Goal: Navigation & Orientation: Find specific page/section

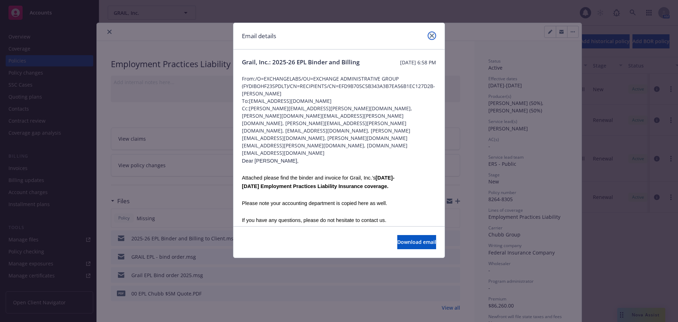
click at [431, 34] on icon "close" at bounding box center [432, 36] width 4 height 4
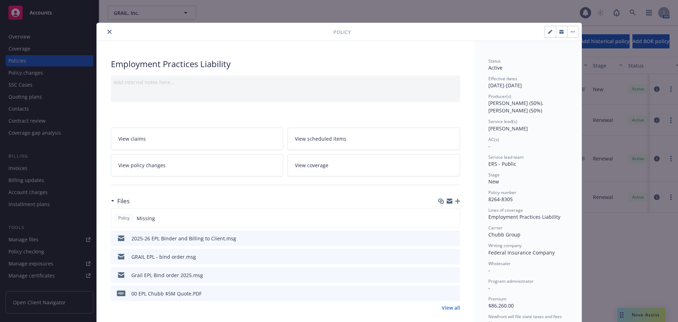
click at [107, 31] on icon "close" at bounding box center [109, 32] width 4 height 4
